Goal: Find specific page/section: Find specific page/section

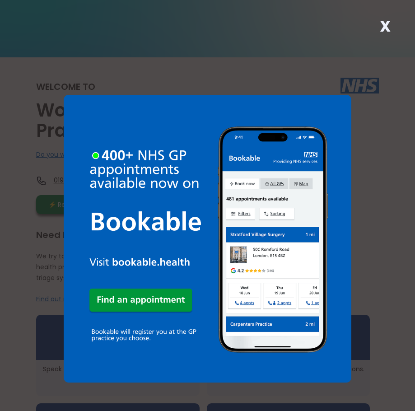
scroll to position [45, 0]
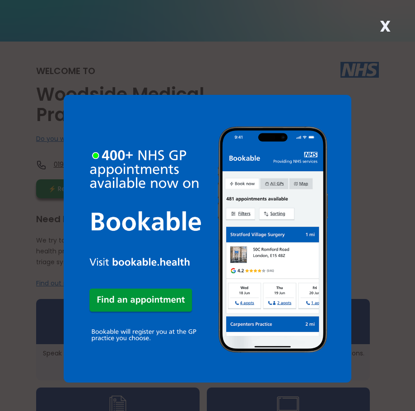
click at [376, 190] on div "X" at bounding box center [207, 205] width 415 height 411
click at [372, 189] on div "X" at bounding box center [207, 205] width 415 height 411
click at [370, 151] on div "X" at bounding box center [207, 205] width 415 height 411
drag, startPoint x: 371, startPoint y: 141, endPoint x: 371, endPoint y: 100, distance: 41.5
click at [373, 133] on div "X" at bounding box center [207, 205] width 415 height 411
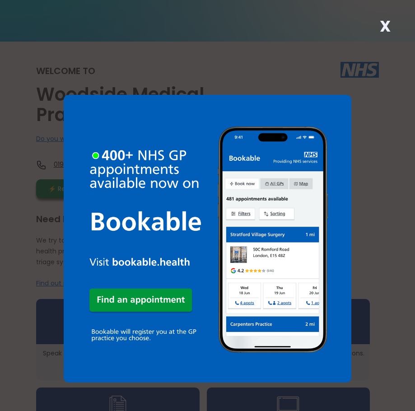
click at [369, 101] on div "X" at bounding box center [207, 205] width 415 height 411
click at [365, 99] on div "X" at bounding box center [207, 205] width 415 height 411
click at [380, 25] on strong "X" at bounding box center [384, 26] width 11 height 22
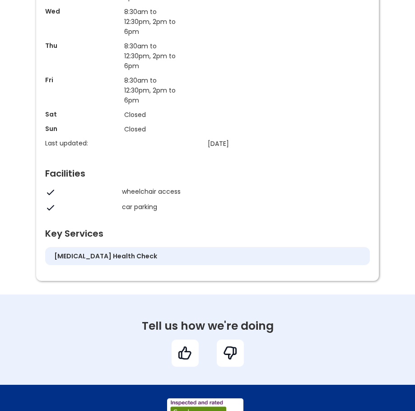
scroll to position [947, 0]
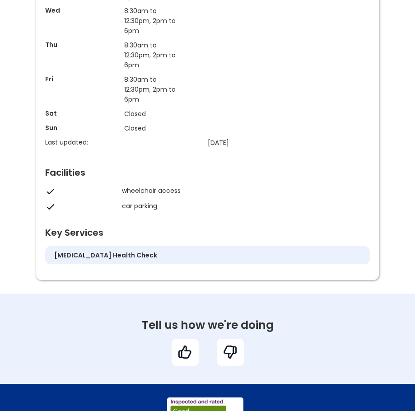
click at [243, 258] on div "[MEDICAL_DATA] health check" at bounding box center [207, 255] width 324 height 18
click at [123, 259] on h5 "[MEDICAL_DATA] health check" at bounding box center [105, 254] width 103 height 9
click at [127, 259] on h5 "[MEDICAL_DATA] health check" at bounding box center [105, 254] width 103 height 9
click at [126, 259] on h5 "[MEDICAL_DATA] health check" at bounding box center [105, 254] width 103 height 9
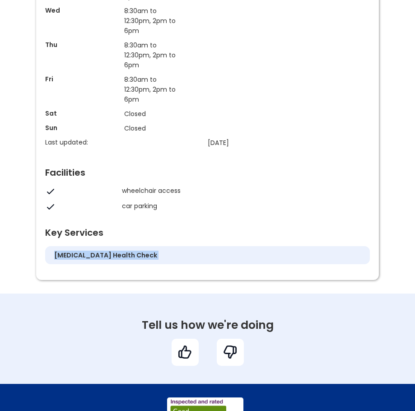
click at [127, 259] on h5 "[MEDICAL_DATA] health check" at bounding box center [105, 254] width 103 height 9
click at [129, 264] on div "[MEDICAL_DATA] health check" at bounding box center [207, 255] width 324 height 18
click at [130, 264] on div "[MEDICAL_DATA] health check" at bounding box center [207, 255] width 324 height 18
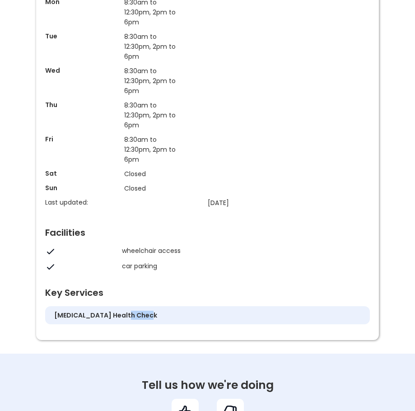
scroll to position [950, 0]
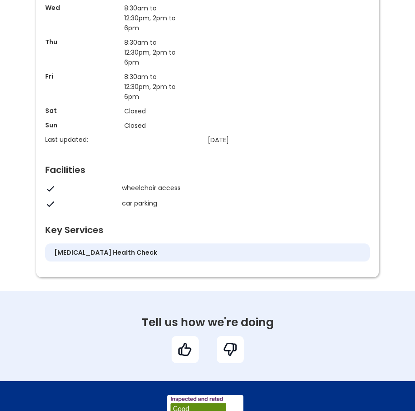
drag, startPoint x: 122, startPoint y: 187, endPoint x: 125, endPoint y: 193, distance: 6.9
click at [125, 189] on div "Facilities wheelchair access car parking" at bounding box center [207, 185] width 324 height 49
click at [131, 192] on div "wheelchair access" at bounding box center [243, 187] width 243 height 9
click at [132, 203] on div "Facilities wheelchair access car parking" at bounding box center [207, 185] width 324 height 49
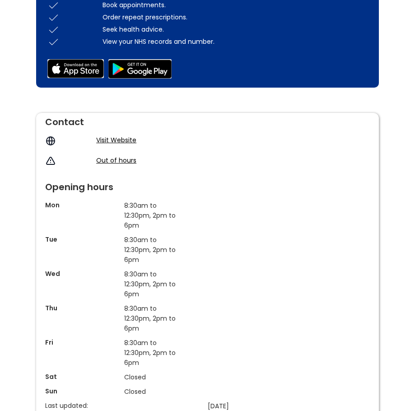
scroll to position [679, 0]
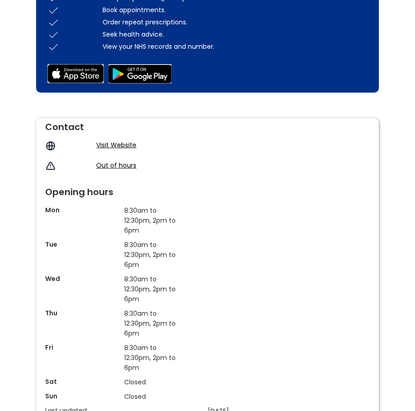
click at [120, 149] on link "Visit Website" at bounding box center [116, 144] width 40 height 9
